Goal: Information Seeking & Learning: Learn about a topic

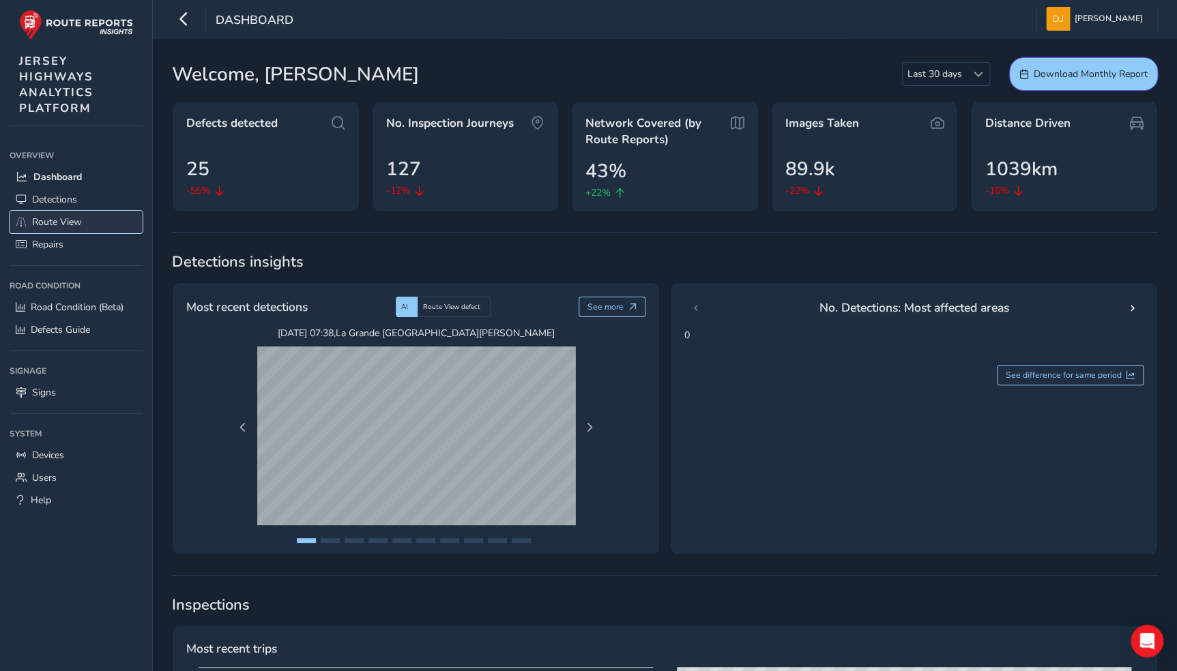
click at [48, 220] on span "Route View" at bounding box center [57, 222] width 50 height 13
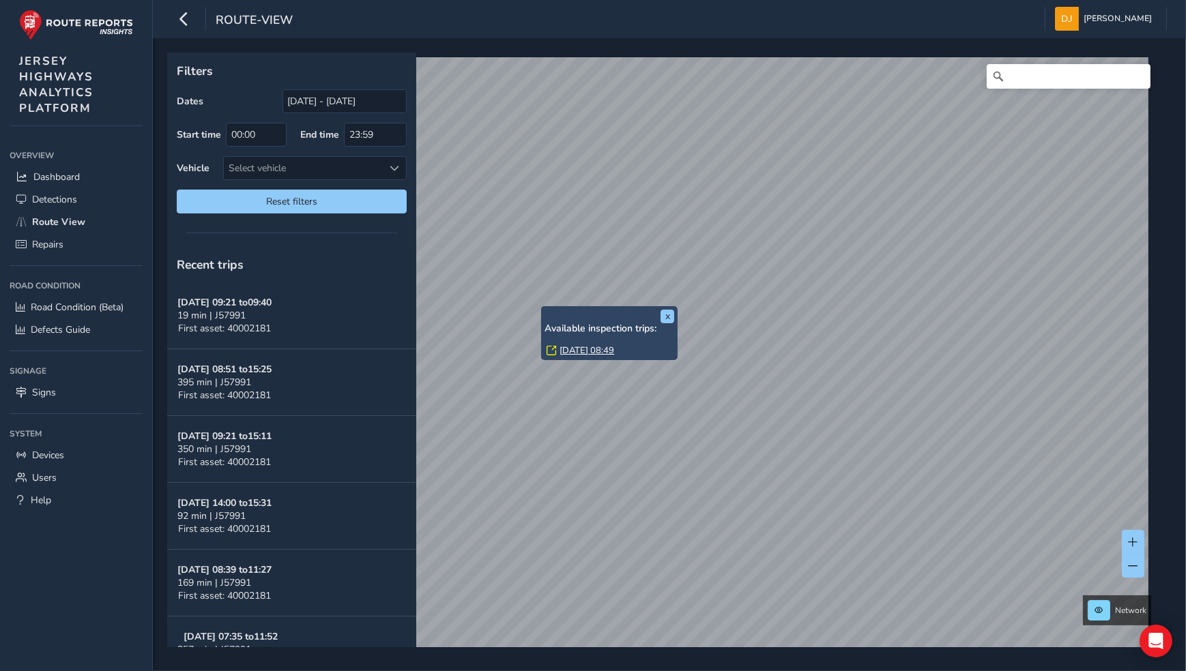
click at [576, 347] on link "Fri, 12 Sep, 08:49" at bounding box center [586, 351] width 55 height 12
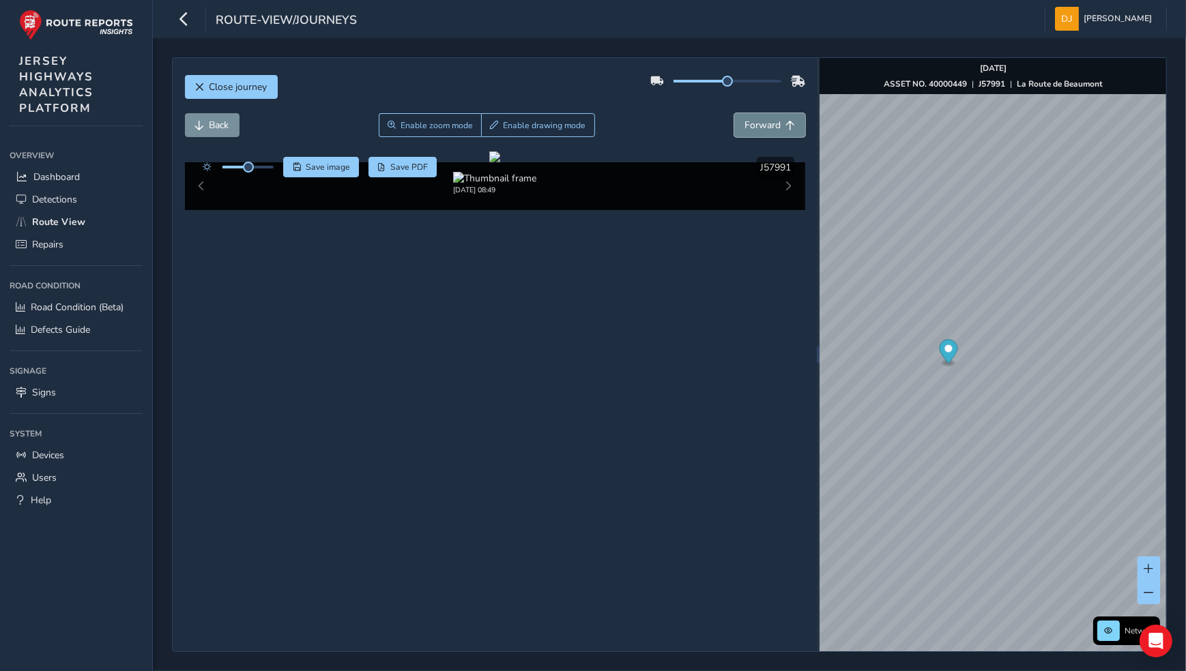
click at [746, 128] on span "Forward" at bounding box center [762, 125] width 36 height 13
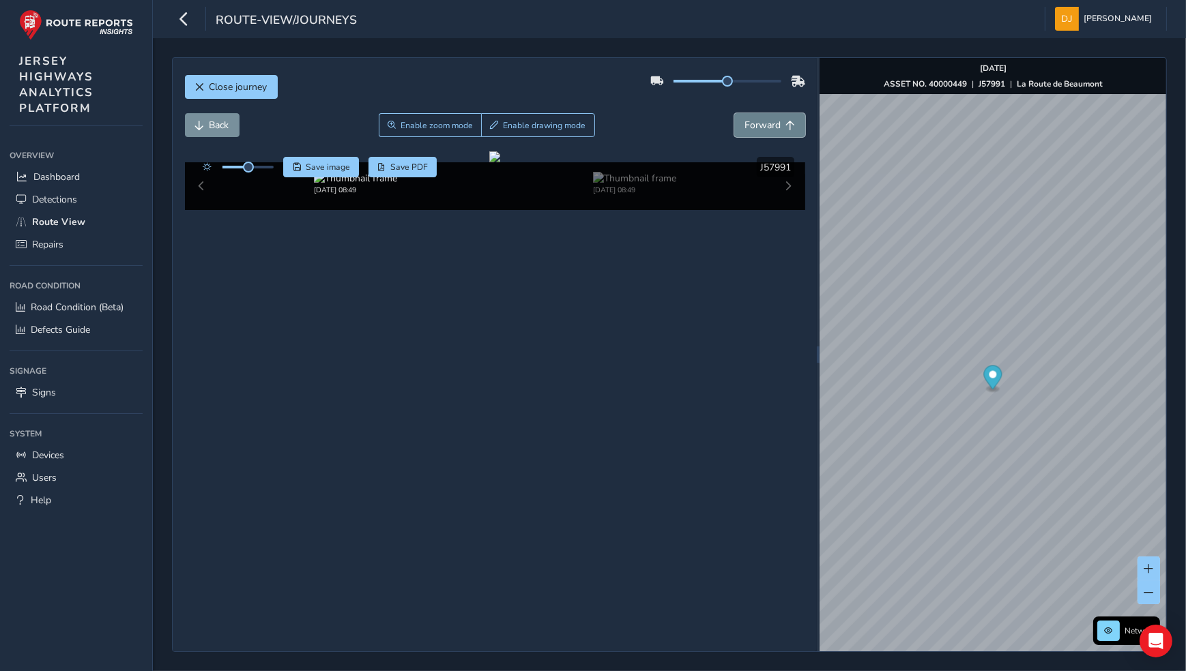
click at [746, 128] on span "Forward" at bounding box center [762, 125] width 36 height 13
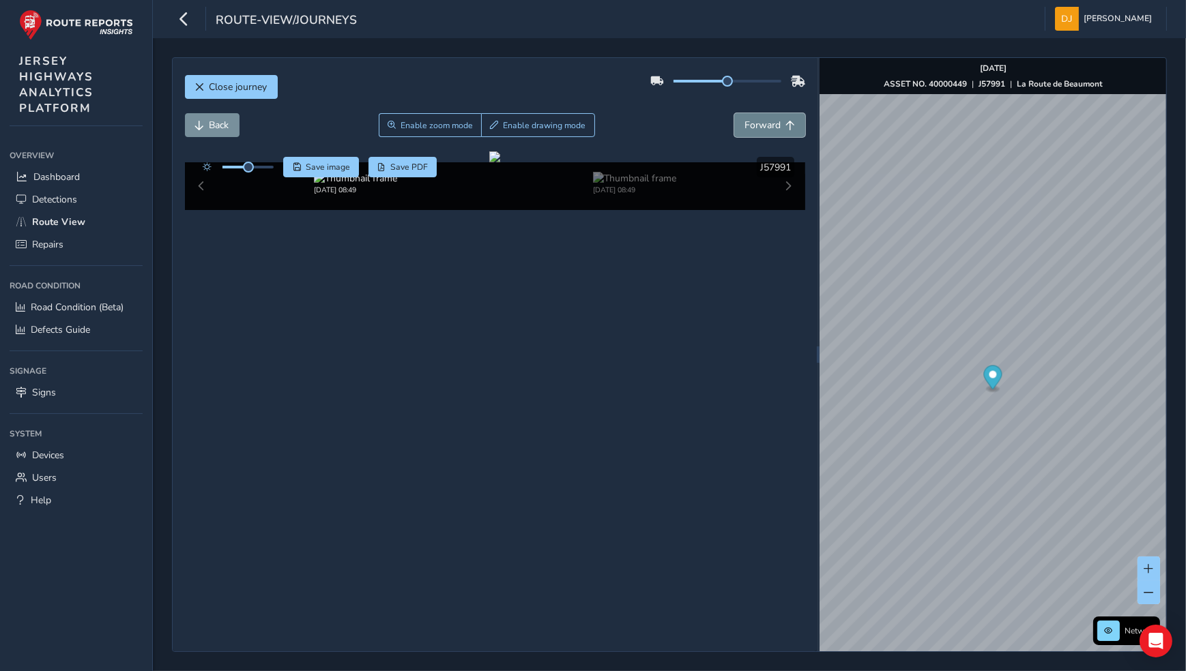
click at [746, 128] on span "Forward" at bounding box center [762, 125] width 36 height 13
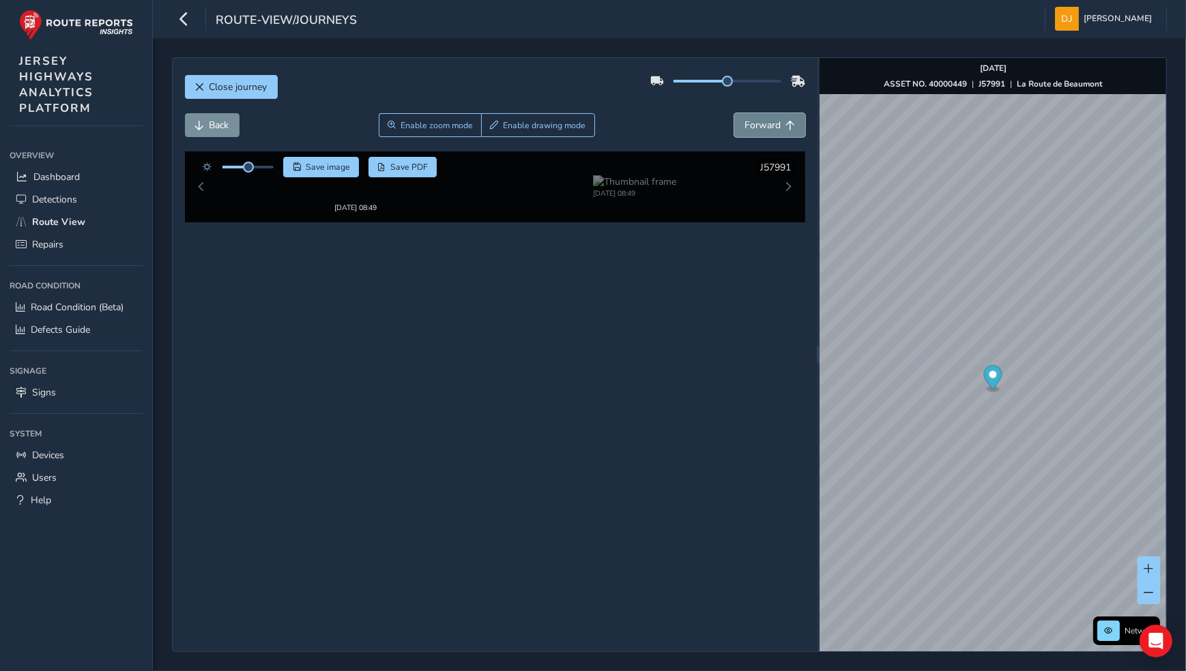
click at [746, 128] on span "Forward" at bounding box center [762, 125] width 36 height 13
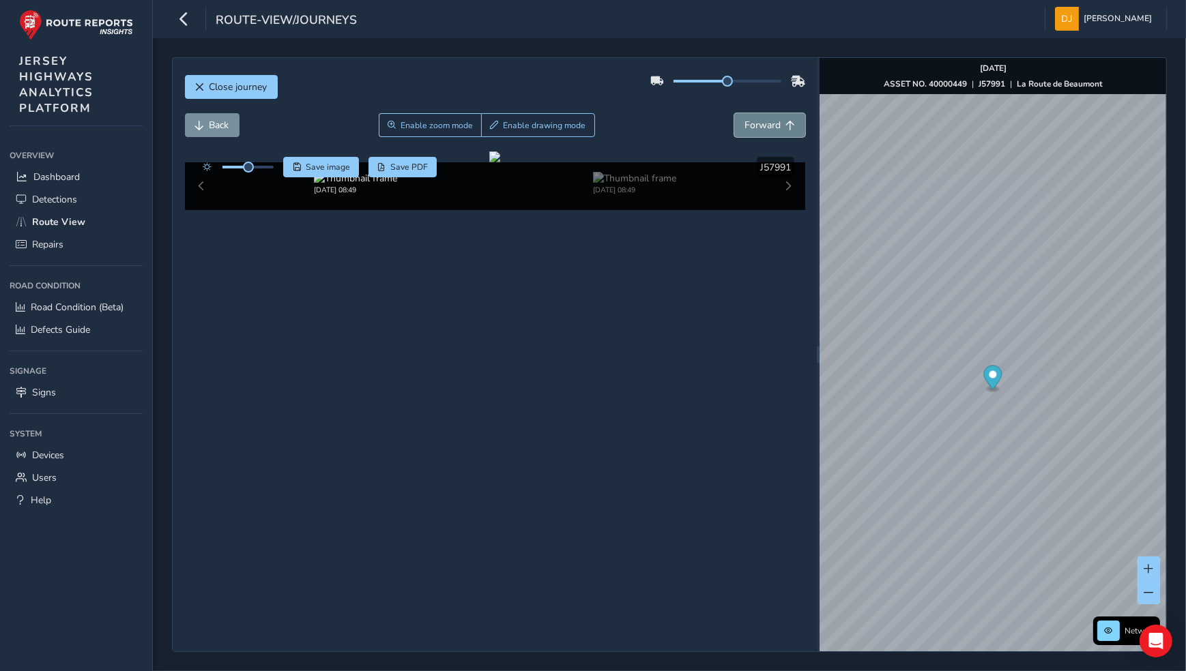
click at [746, 128] on span "Forward" at bounding box center [762, 125] width 36 height 13
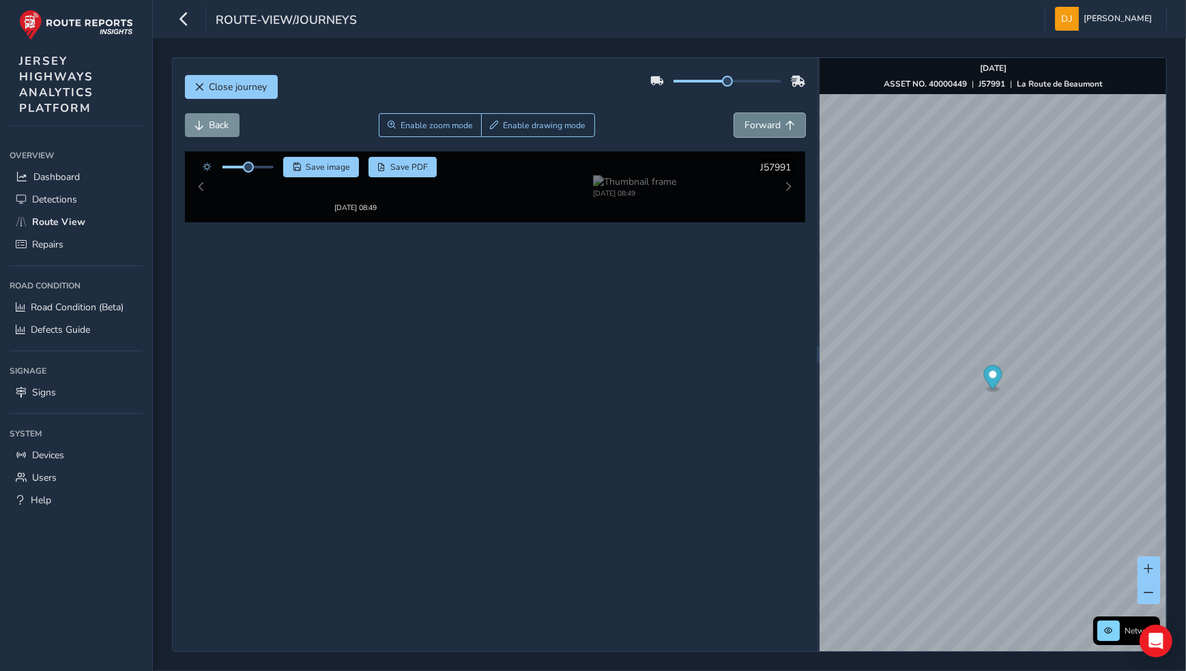
click at [746, 128] on span "Forward" at bounding box center [762, 125] width 36 height 13
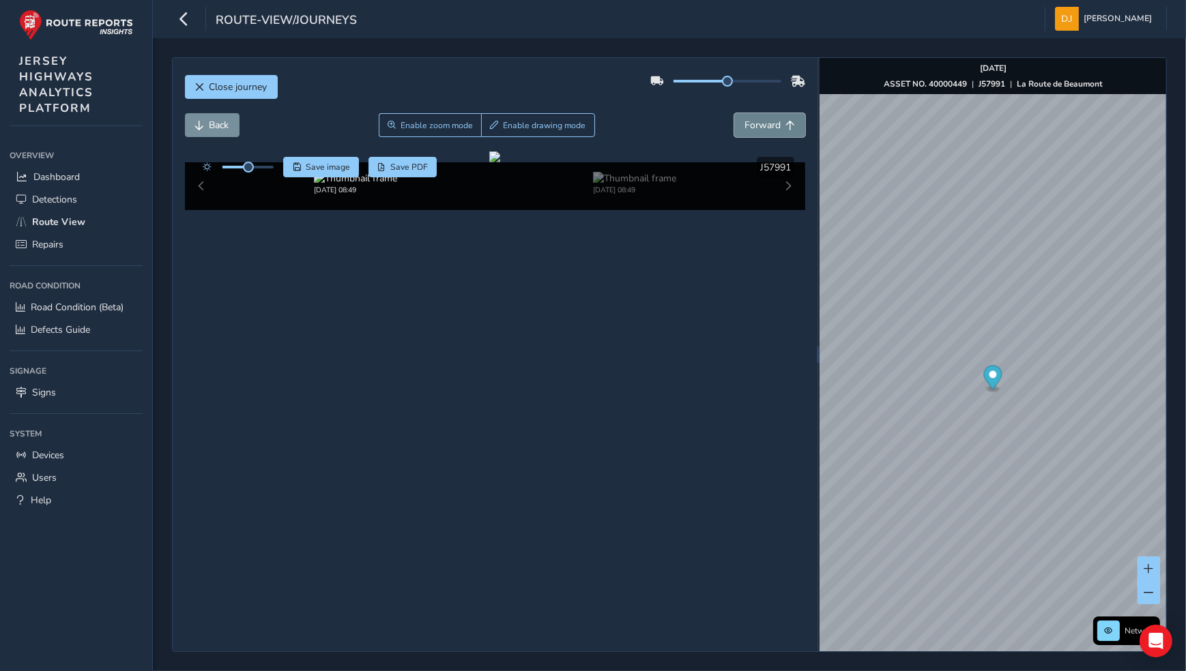
click at [746, 128] on span "Forward" at bounding box center [762, 125] width 36 height 13
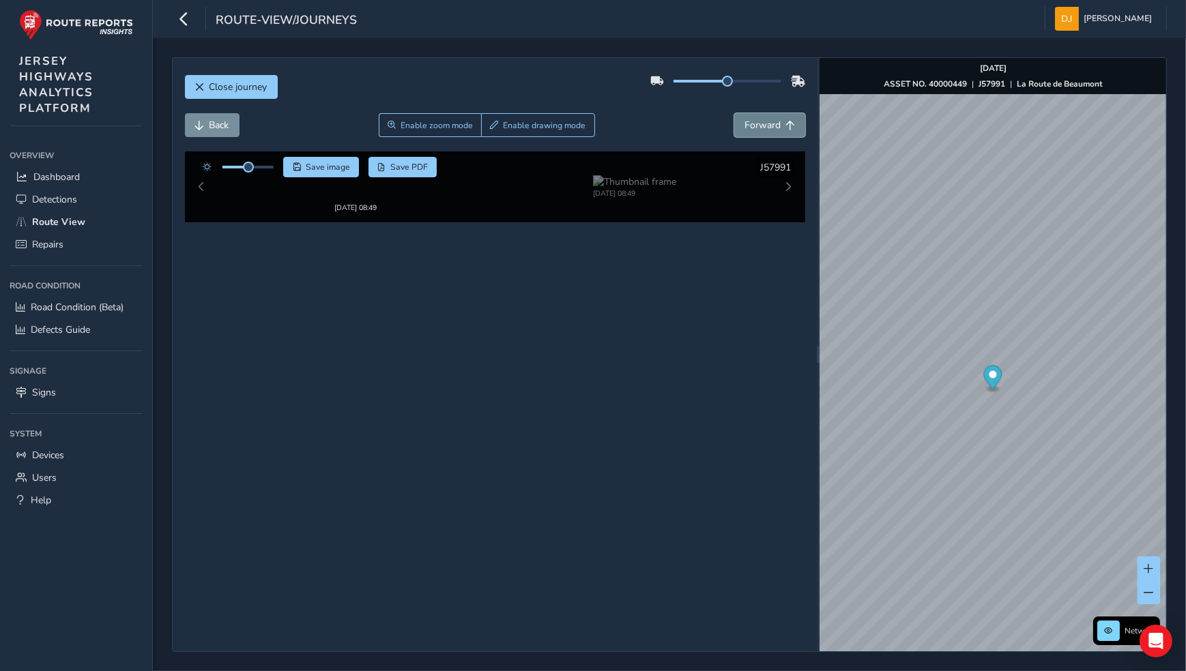
click at [746, 128] on span "Forward" at bounding box center [762, 125] width 36 height 13
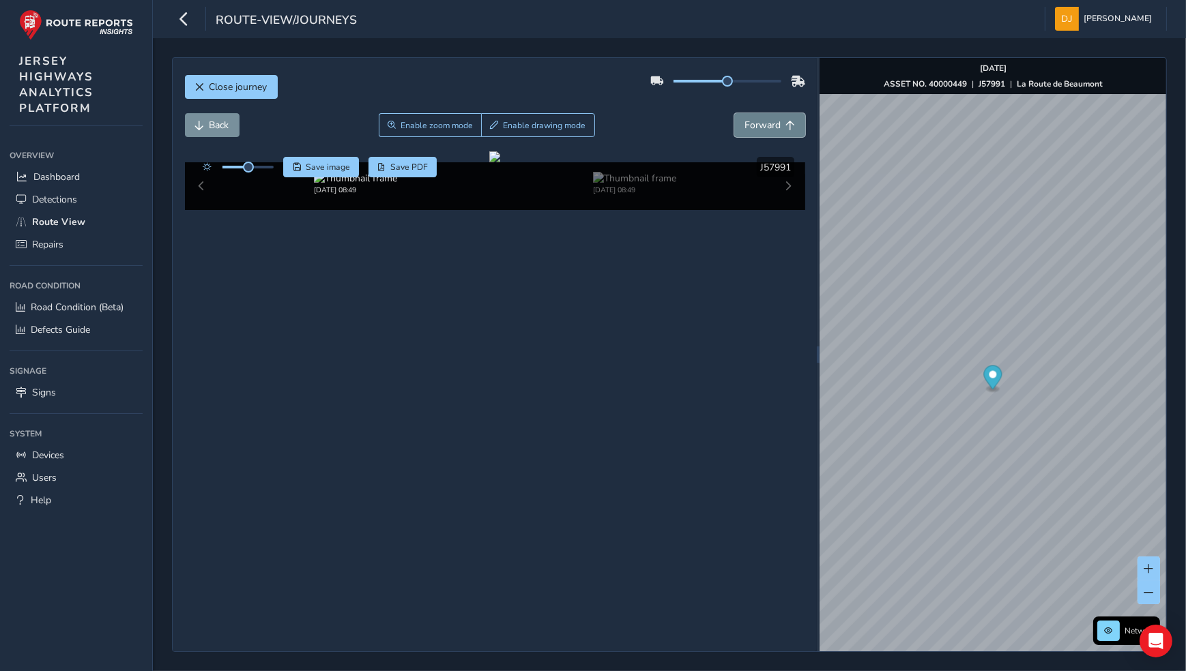
click at [746, 128] on span "Forward" at bounding box center [762, 125] width 36 height 13
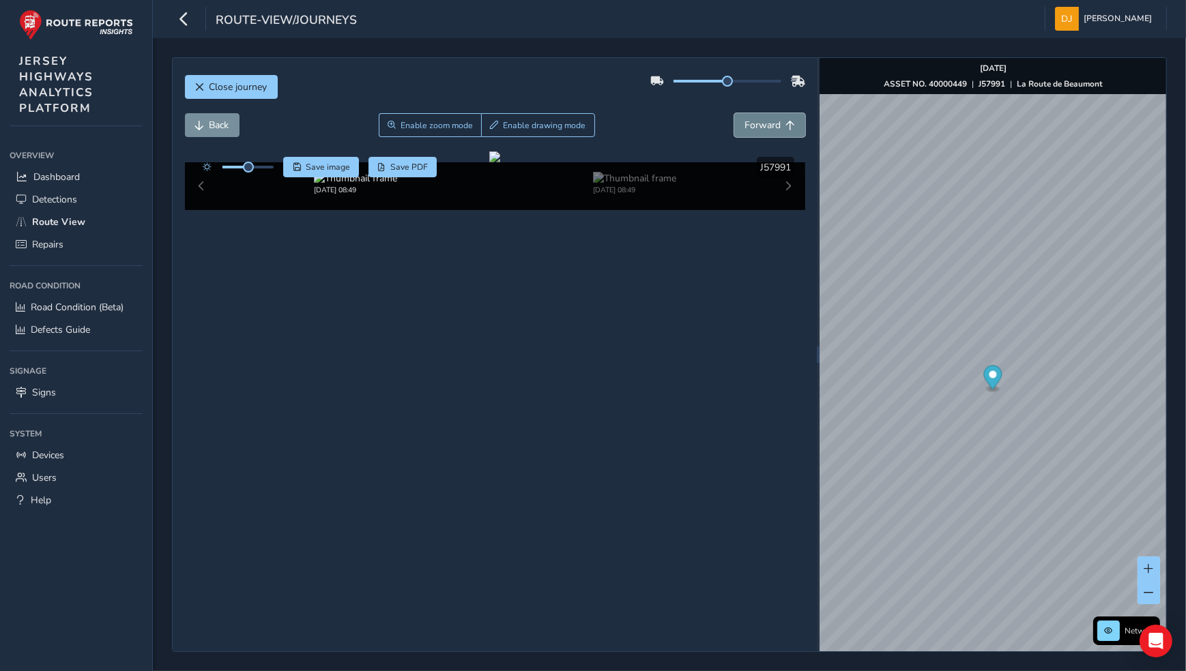
click at [746, 128] on span "Forward" at bounding box center [762, 125] width 36 height 13
click at [46, 202] on span "Detections" at bounding box center [54, 199] width 45 height 13
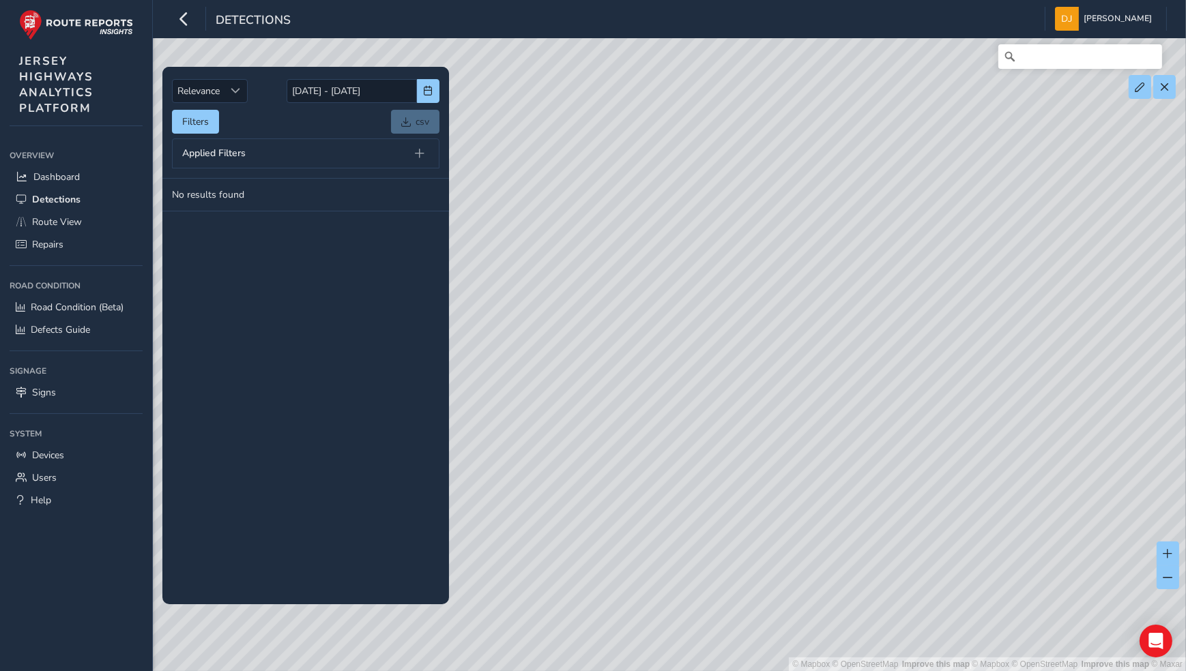
drag, startPoint x: 1048, startPoint y: 447, endPoint x: 860, endPoint y: 491, distance: 193.3
click at [860, 491] on div "© Mapbox © OpenStreetMap Improve this map | © Mapbox © OpenStreetMap Improve th…" at bounding box center [593, 335] width 1186 height 671
click at [421, 91] on button "button" at bounding box center [428, 91] width 23 height 24
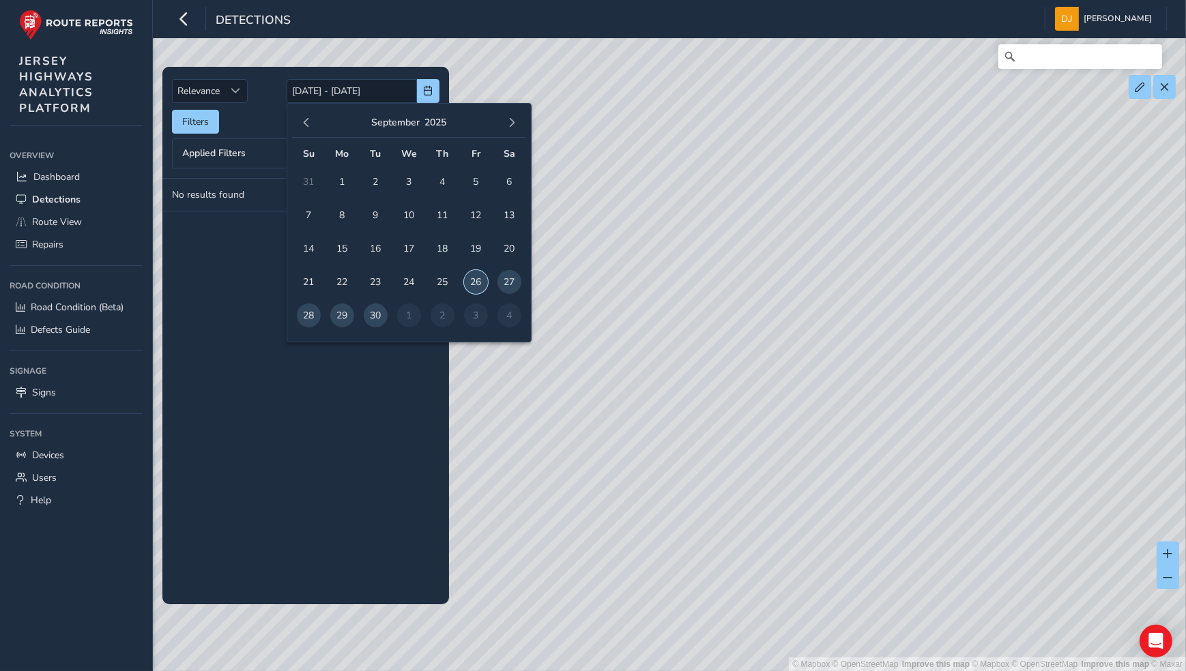
click at [476, 278] on span "26" at bounding box center [476, 282] width 24 height 24
type input "26/09/2025"
click at [377, 319] on span "30" at bounding box center [376, 316] width 24 height 24
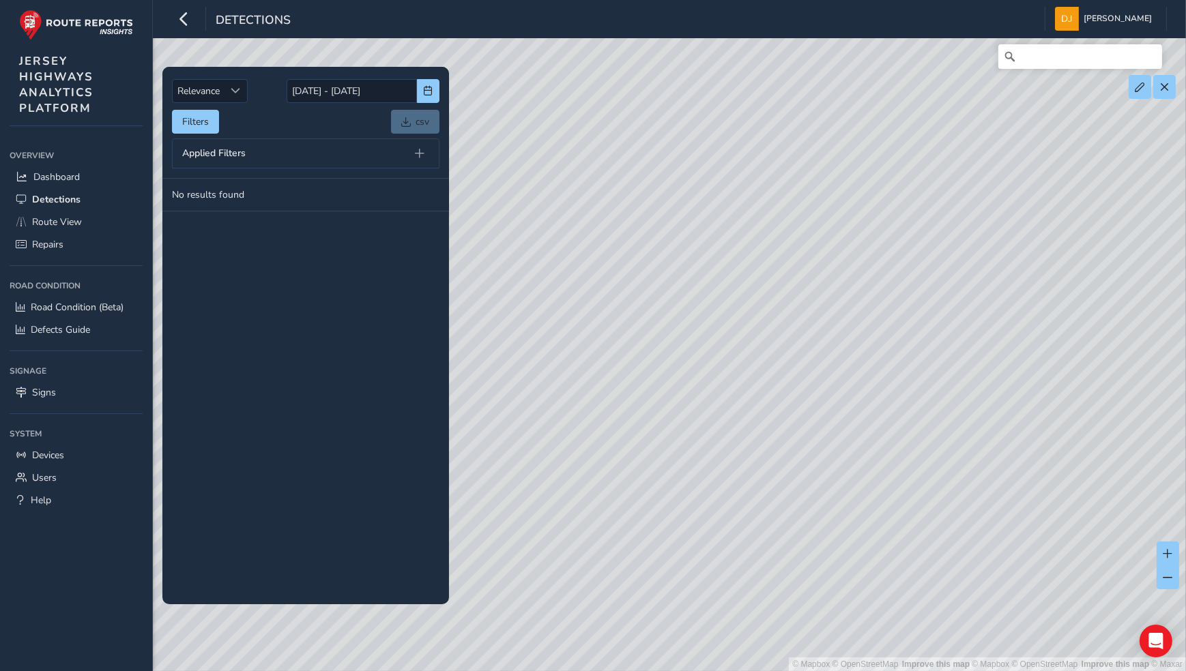
drag, startPoint x: 989, startPoint y: 340, endPoint x: 767, endPoint y: 372, distance: 223.4
click at [767, 372] on div "© Mapbox © OpenStreetMap Improve this map | © Mapbox © OpenStreetMap Improve th…" at bounding box center [593, 335] width 1186 height 671
click at [187, 23] on icon "button" at bounding box center [184, 19] width 14 height 24
click at [82, 181] on link "Dashboard" at bounding box center [76, 177] width 133 height 23
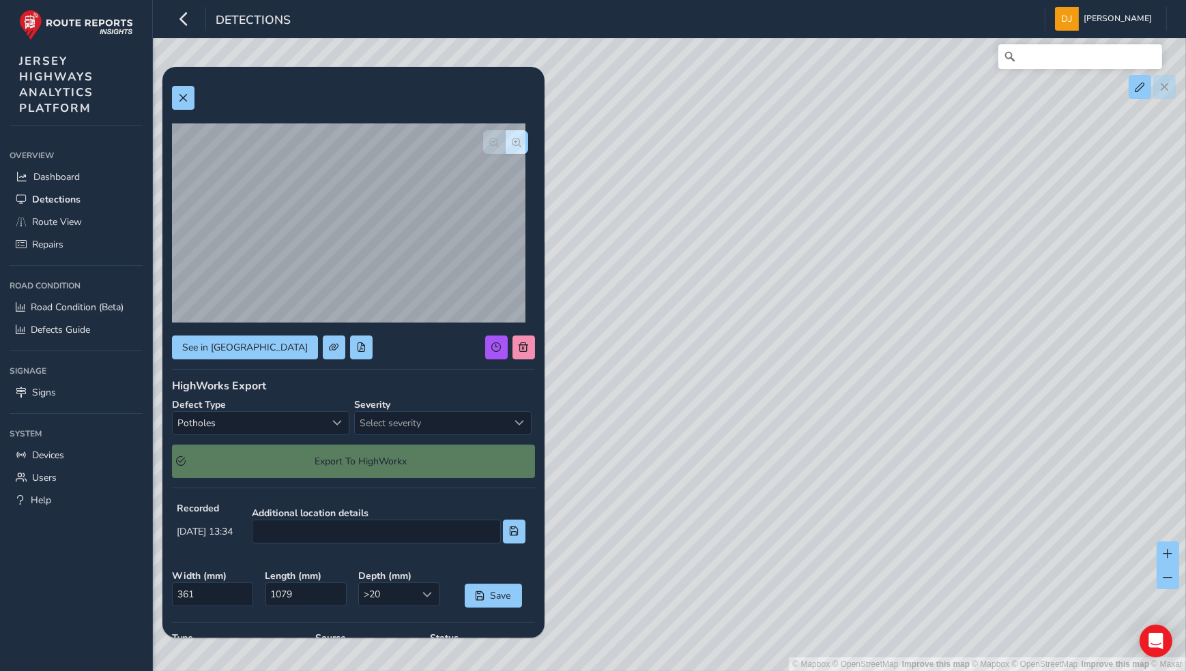
click at [315, 360] on div "See in Route View HighWorks Export Defect Type Potholes Potholes Severity Selec…" at bounding box center [353, 440] width 363 height 729
click at [350, 338] on button at bounding box center [361, 348] width 23 height 24
click at [60, 309] on span "Road Condition (Beta)" at bounding box center [77, 307] width 93 height 13
